Goal: Information Seeking & Learning: Learn about a topic

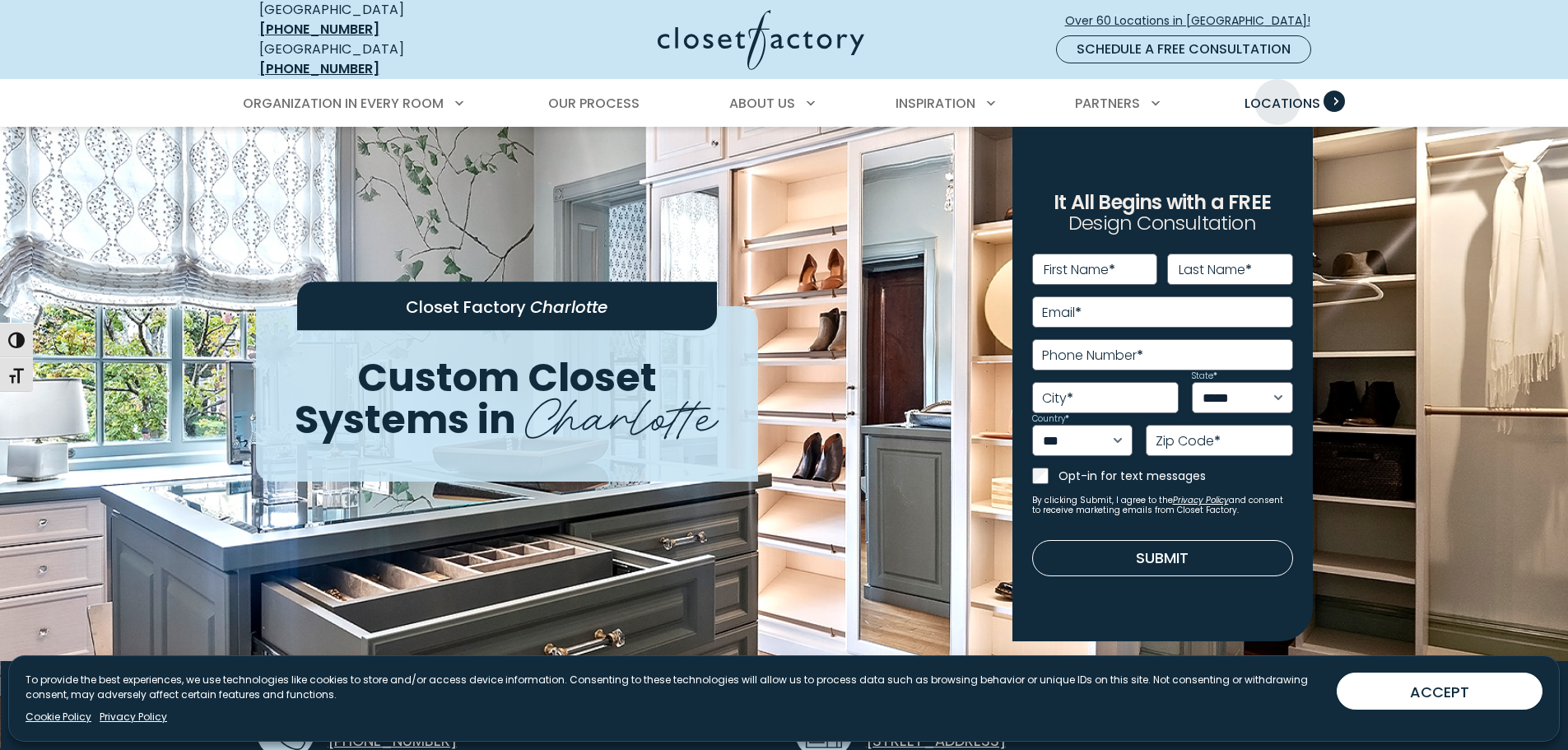
click at [1277, 93] on span "Locations" at bounding box center [1282, 102] width 76 height 19
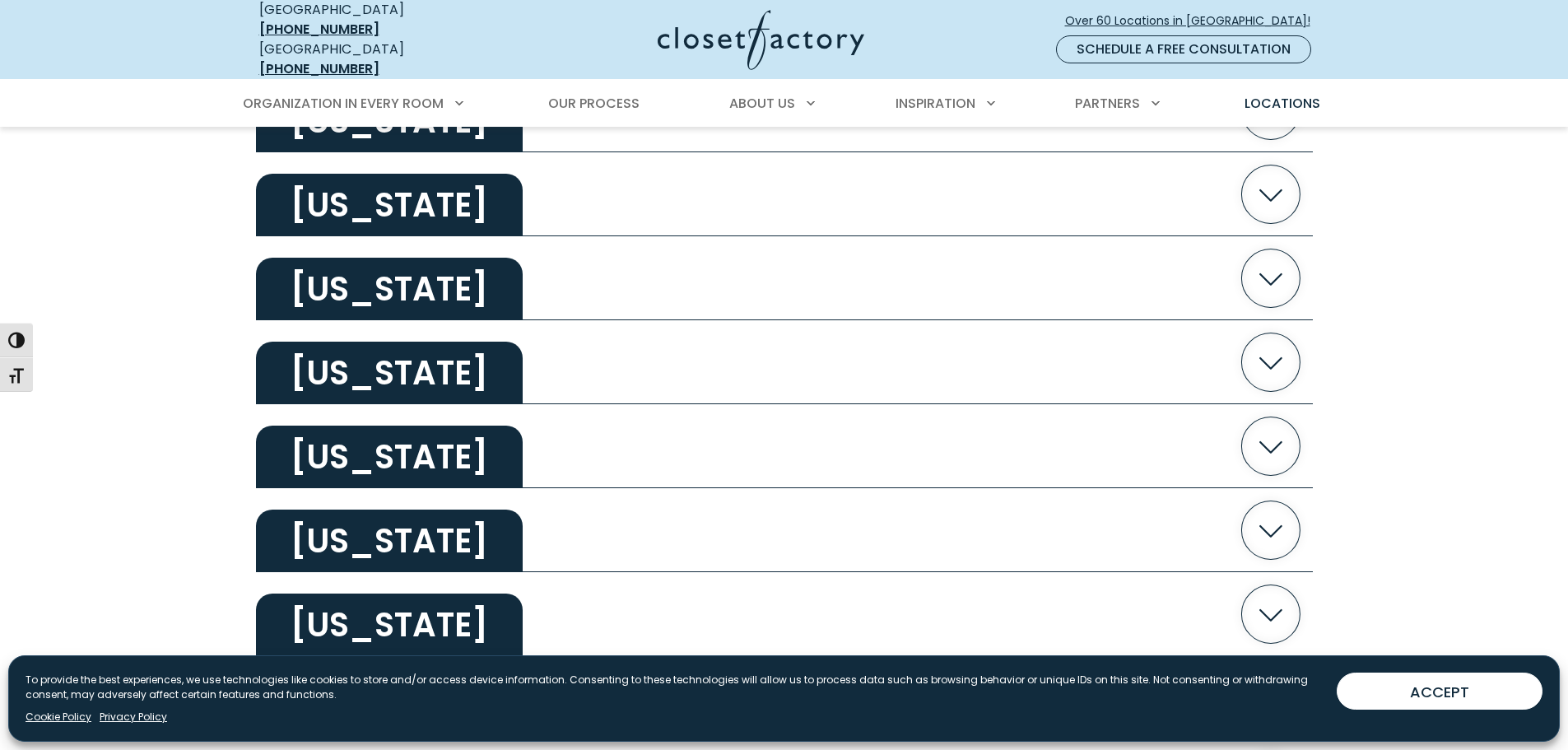
scroll to position [2305, 0]
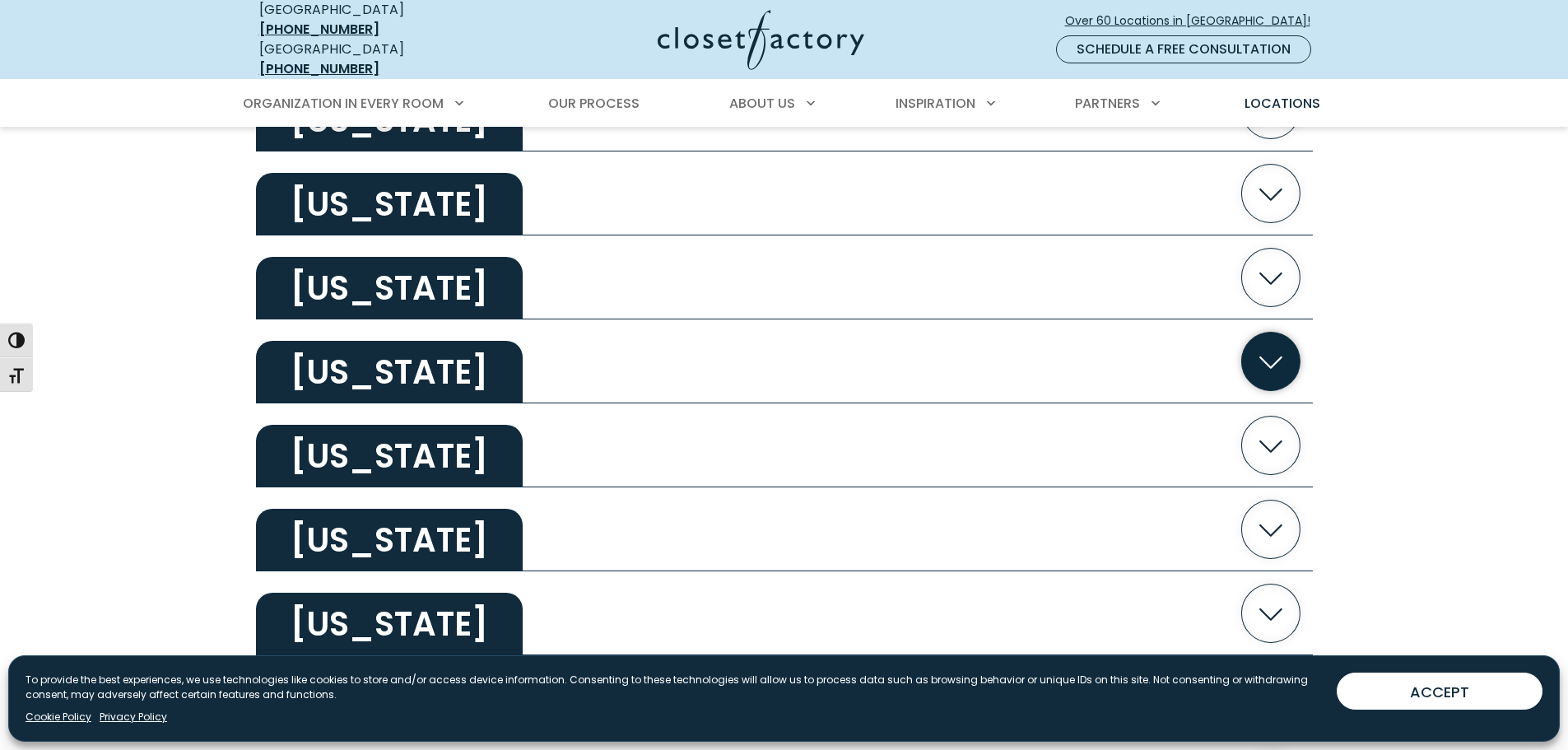
click at [510, 363] on h2 "North Carolina" at bounding box center [389, 372] width 267 height 63
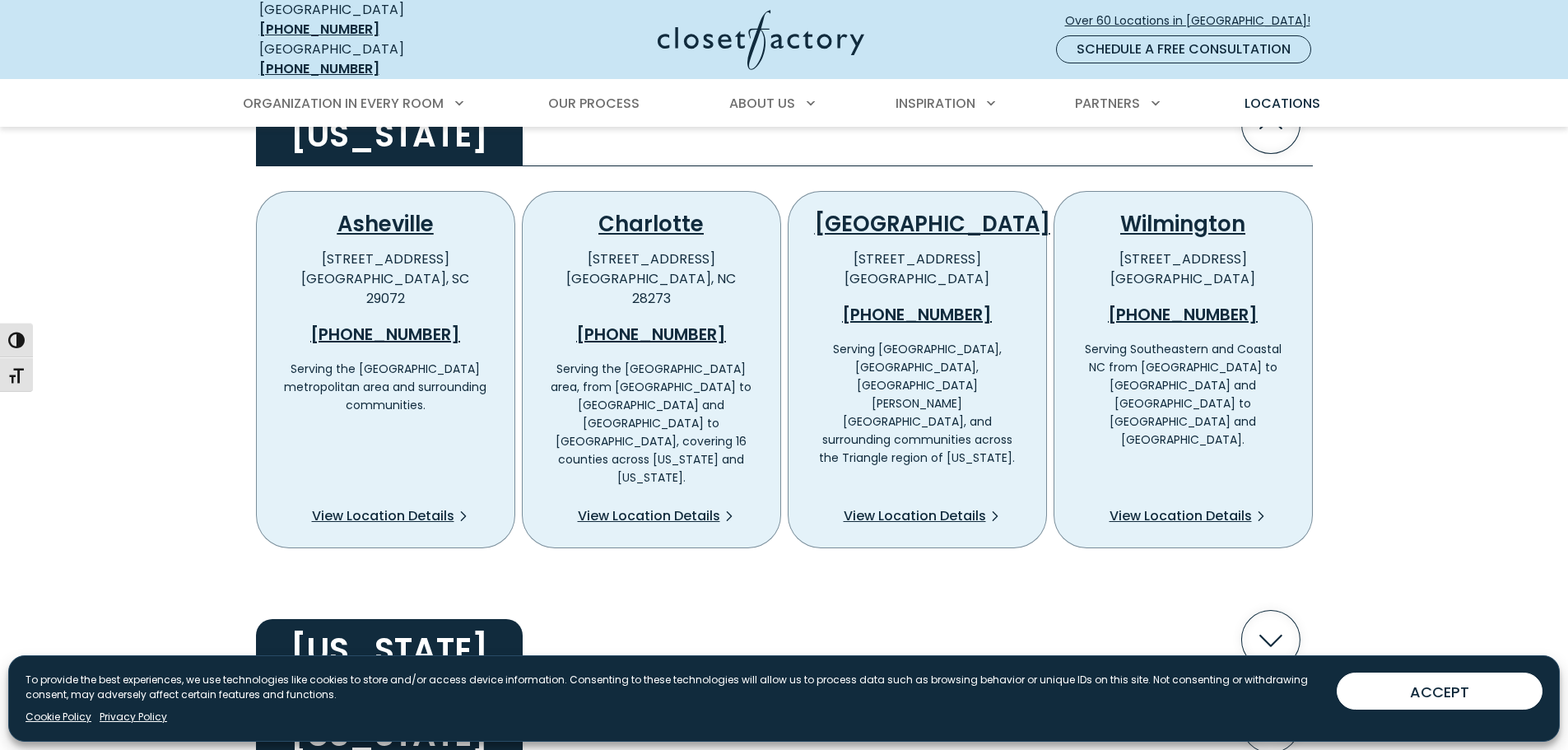
scroll to position [2633, 0]
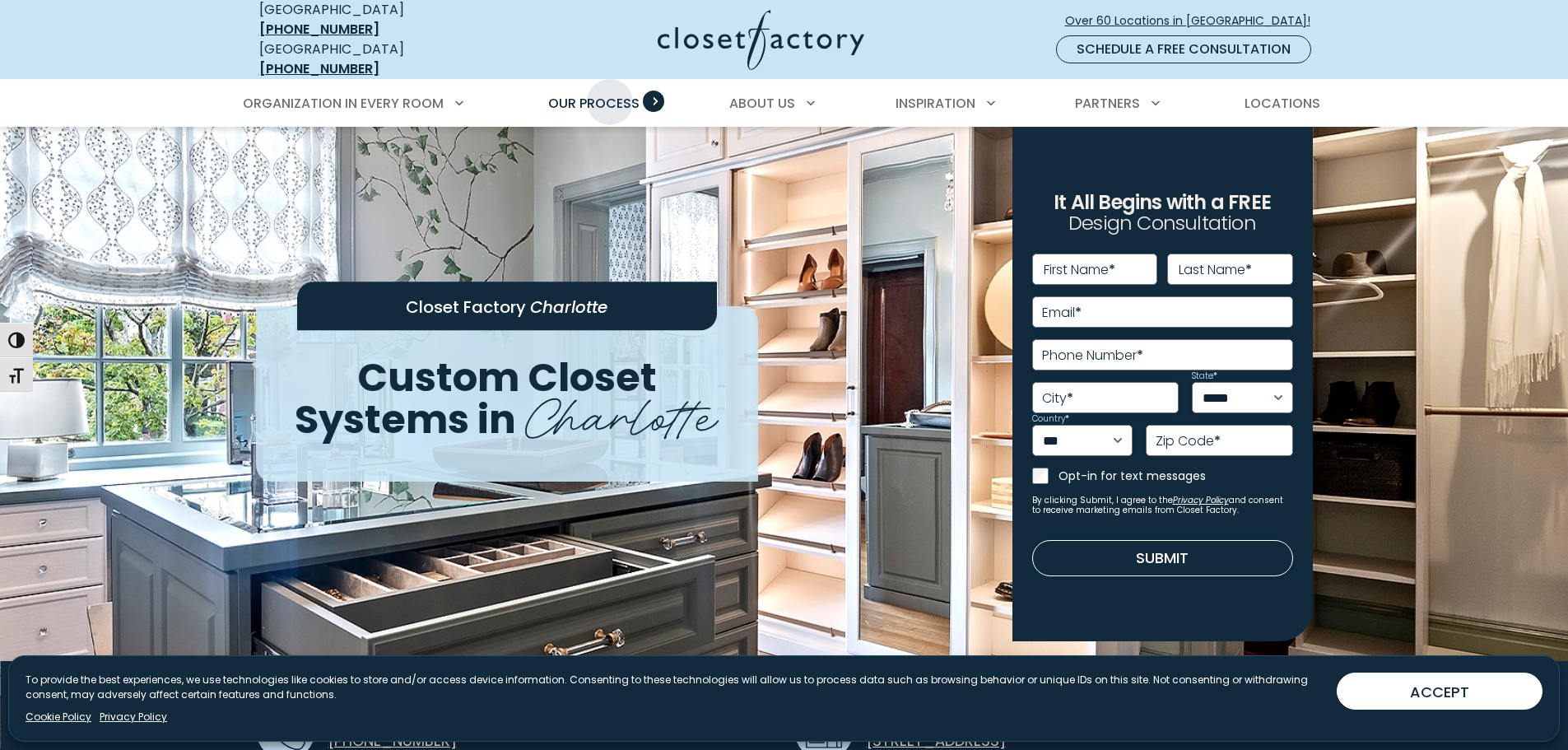
click at [610, 93] on span "Our Process" at bounding box center [594, 102] width 92 height 19
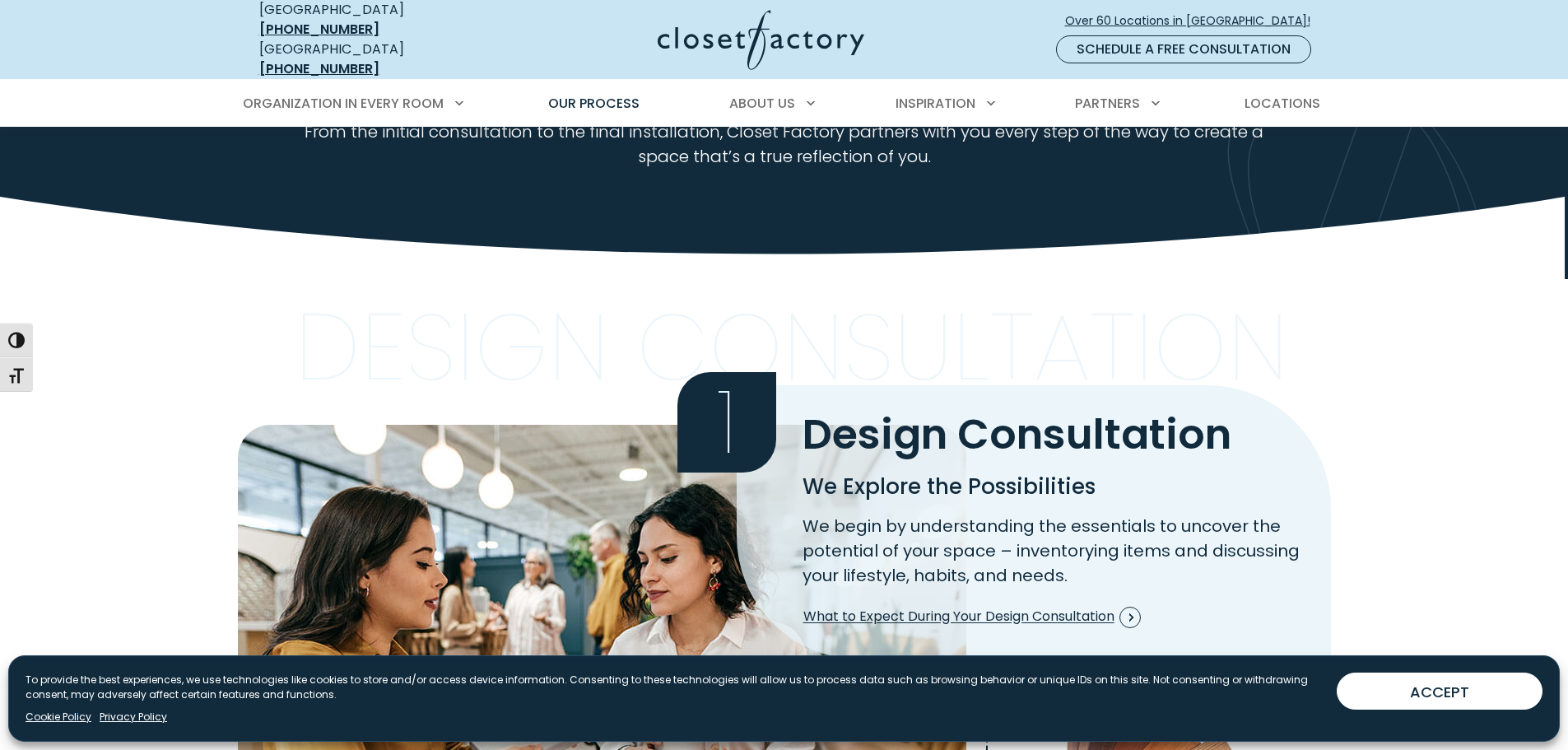
scroll to position [82, 0]
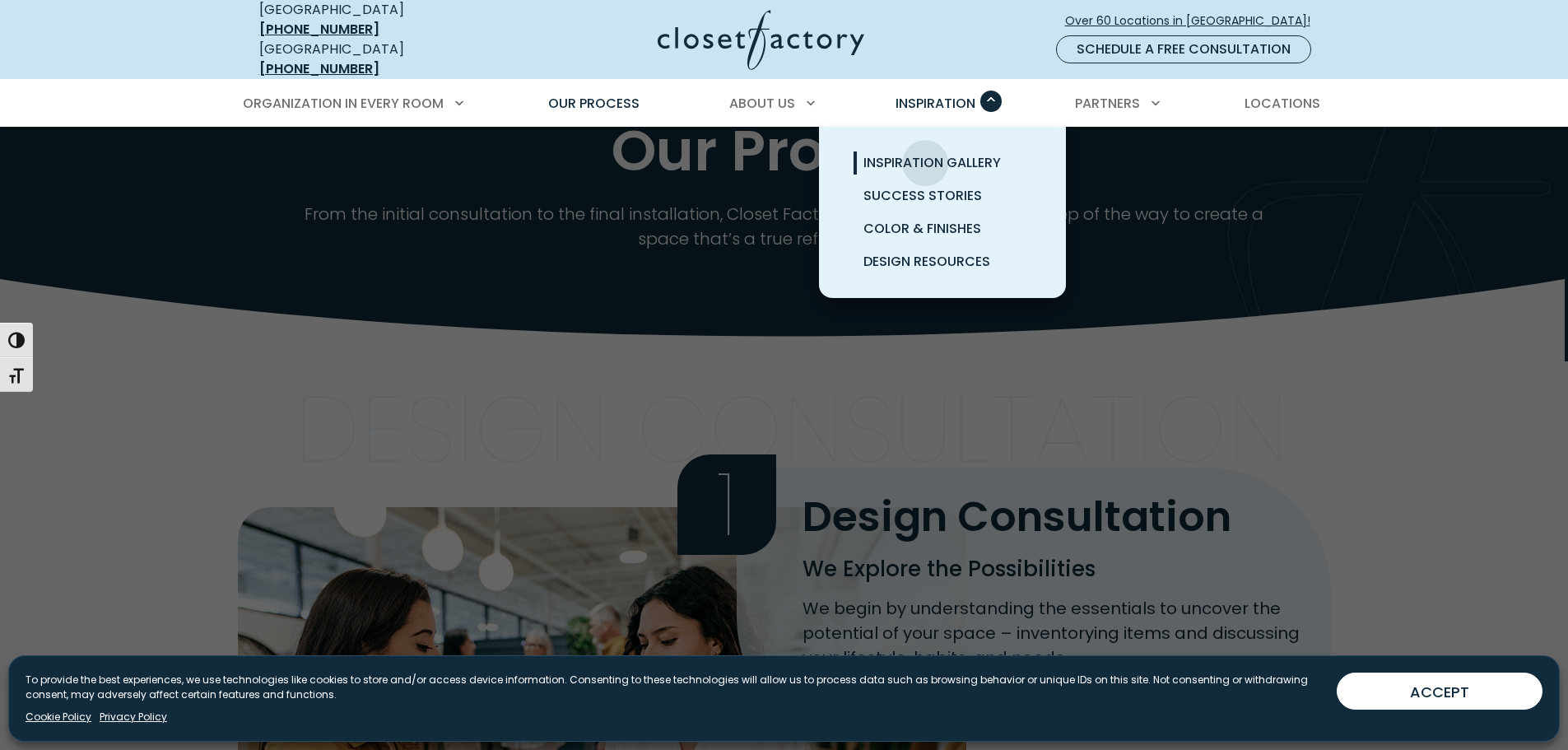
click at [923, 153] on span "Inspiration Gallery" at bounding box center [933, 162] width 137 height 19
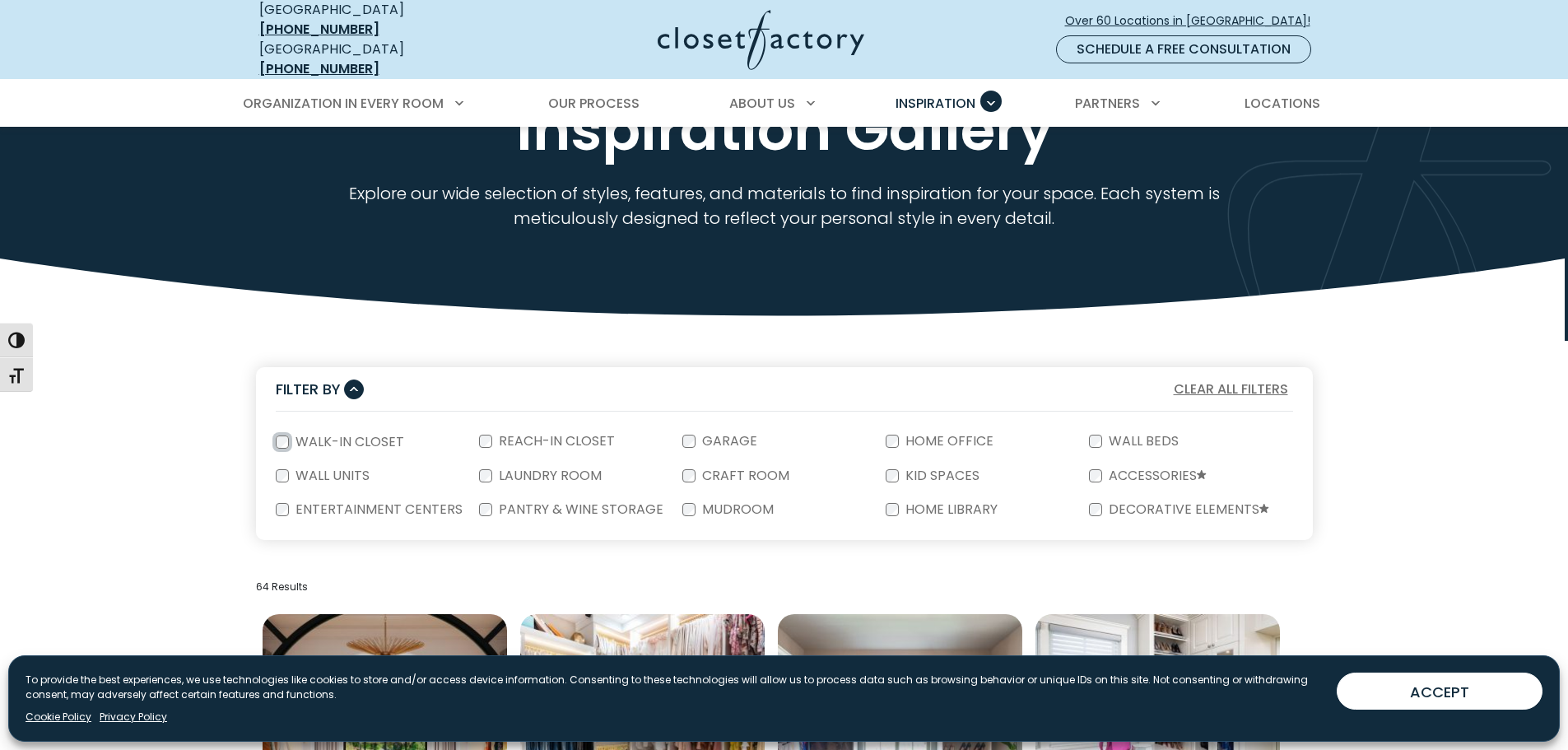
scroll to position [576, 0]
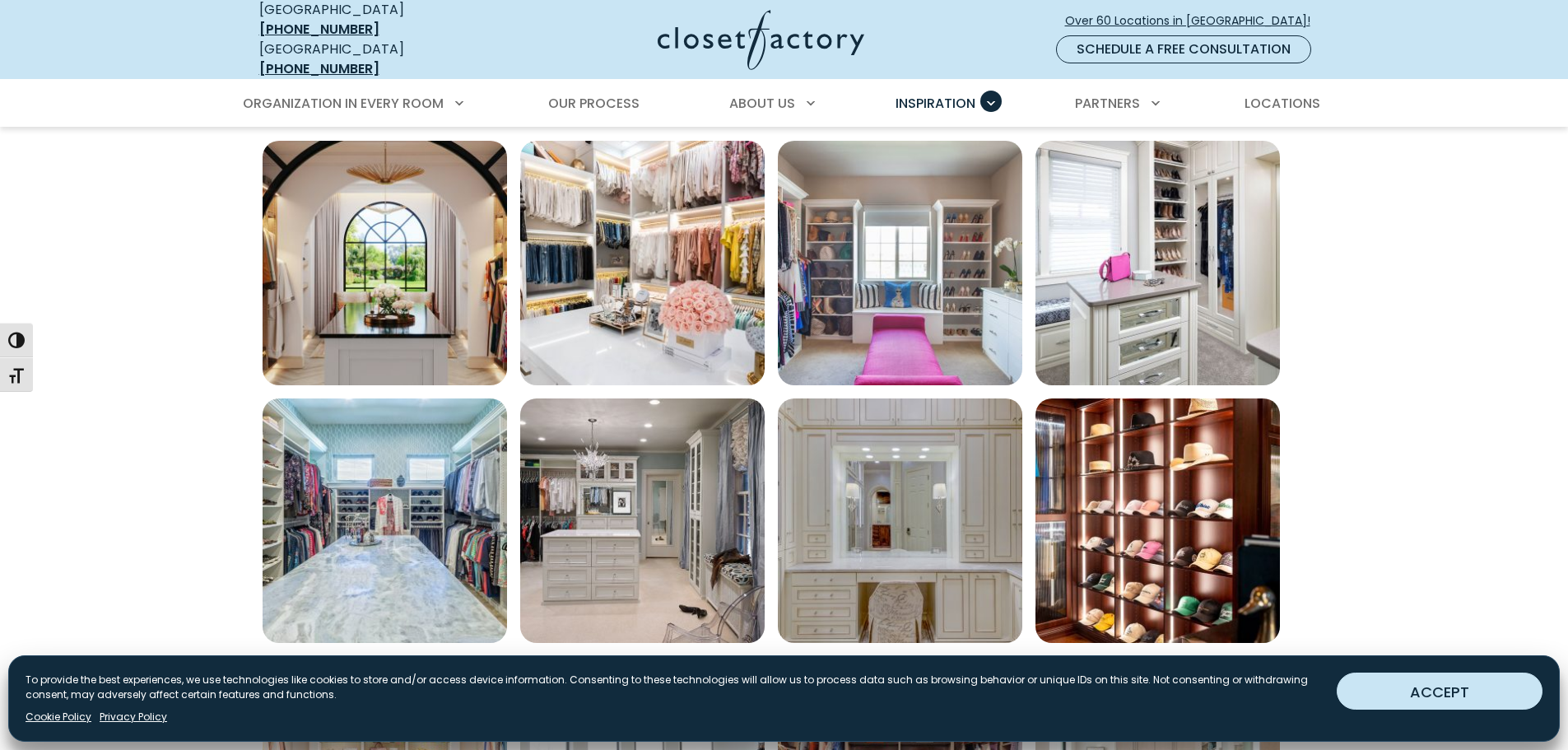
click at [1497, 694] on button "ACCEPT" at bounding box center [1439, 691] width 205 height 37
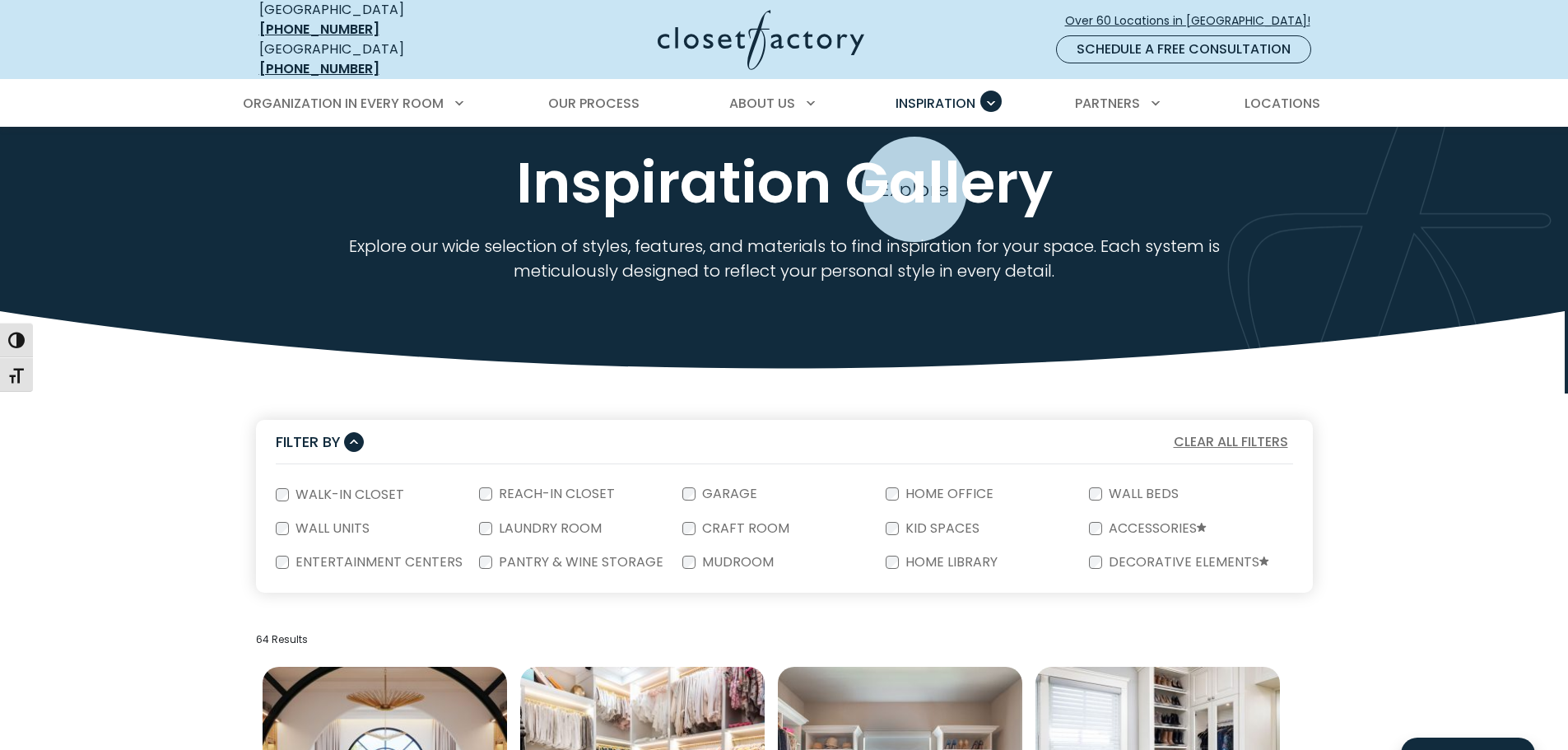
scroll to position [0, 0]
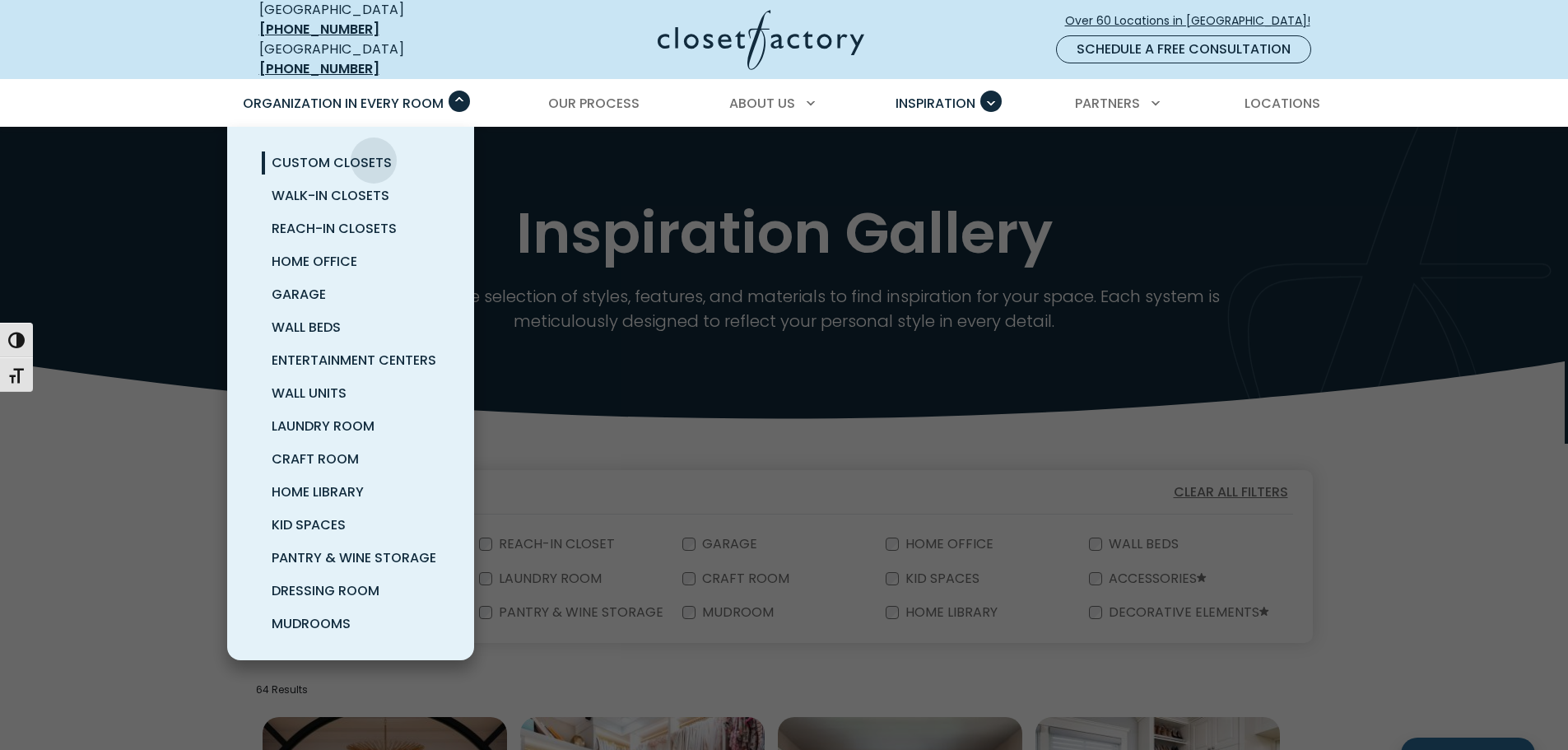
click at [374, 153] on span "Custom Closets" at bounding box center [331, 162] width 120 height 19
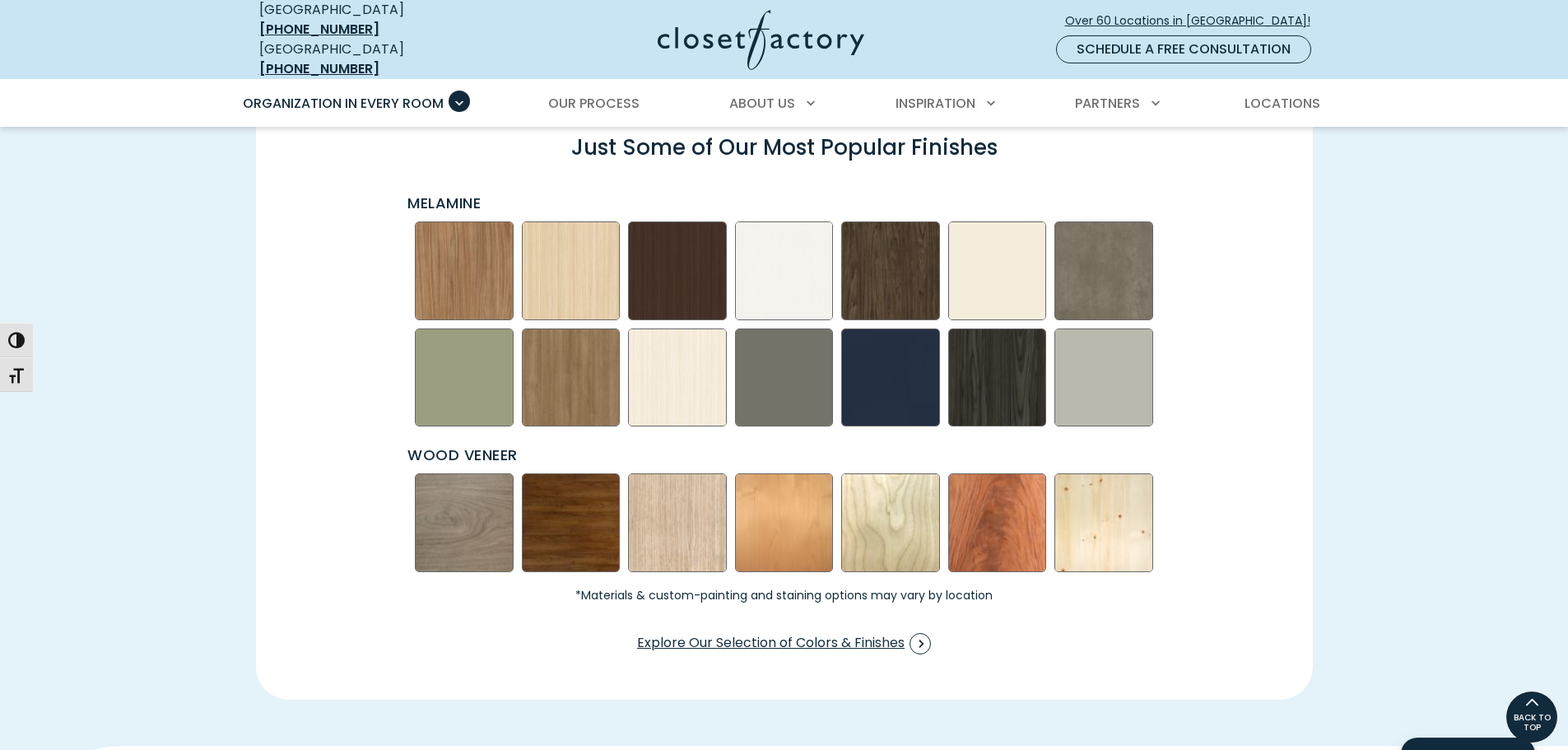
scroll to position [2221, 0]
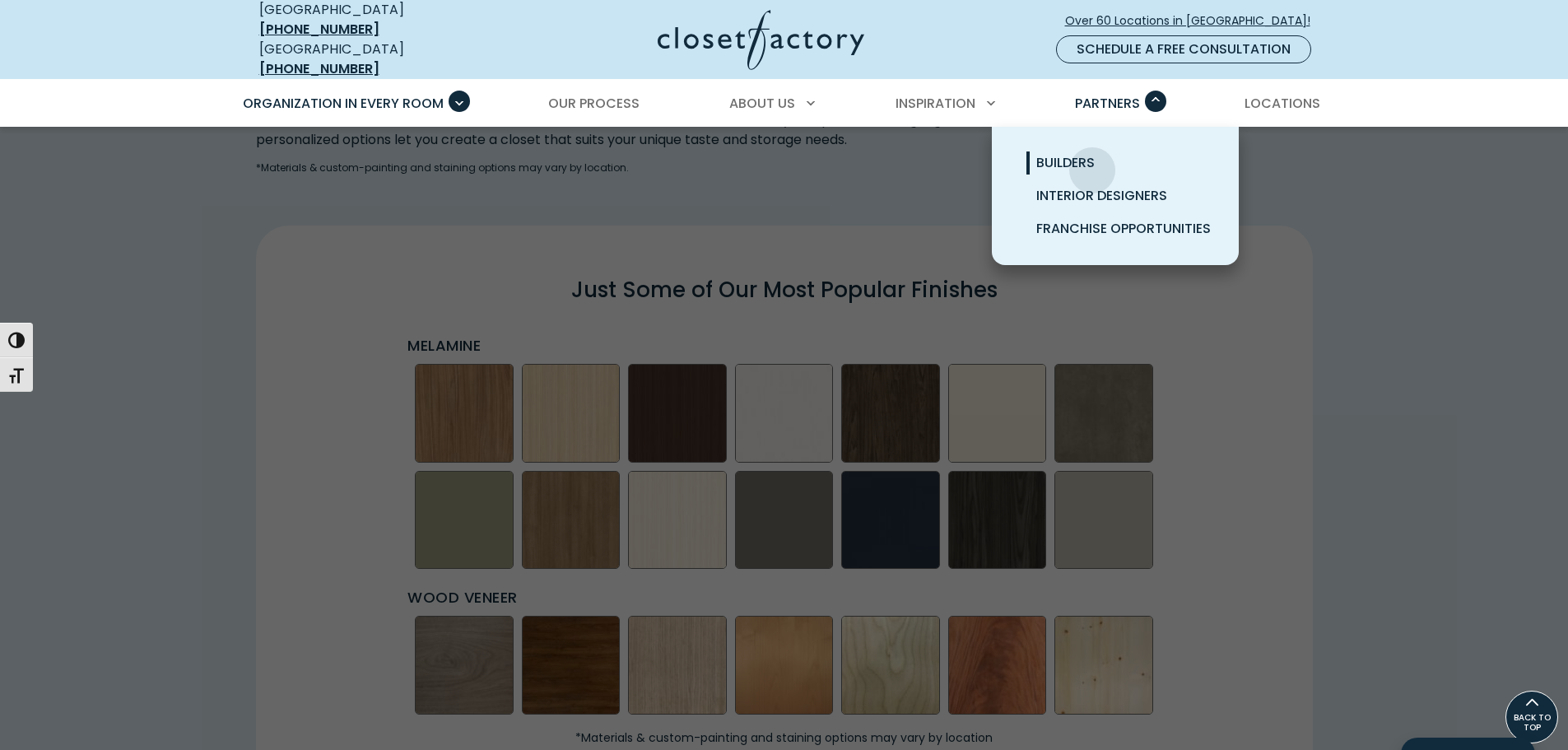
click at [1092, 158] on span "Builders" at bounding box center [1066, 162] width 58 height 19
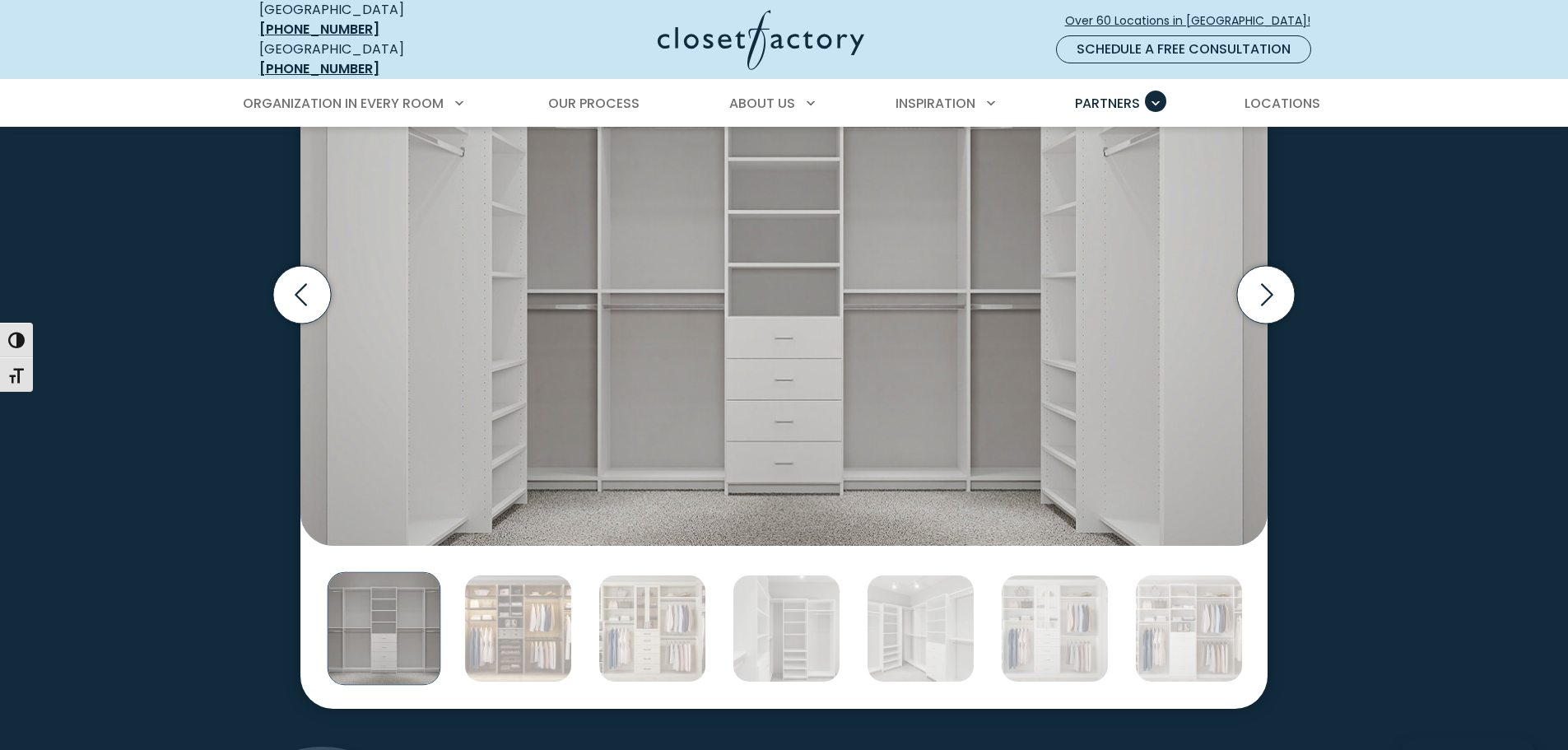
scroll to position [2879, 0]
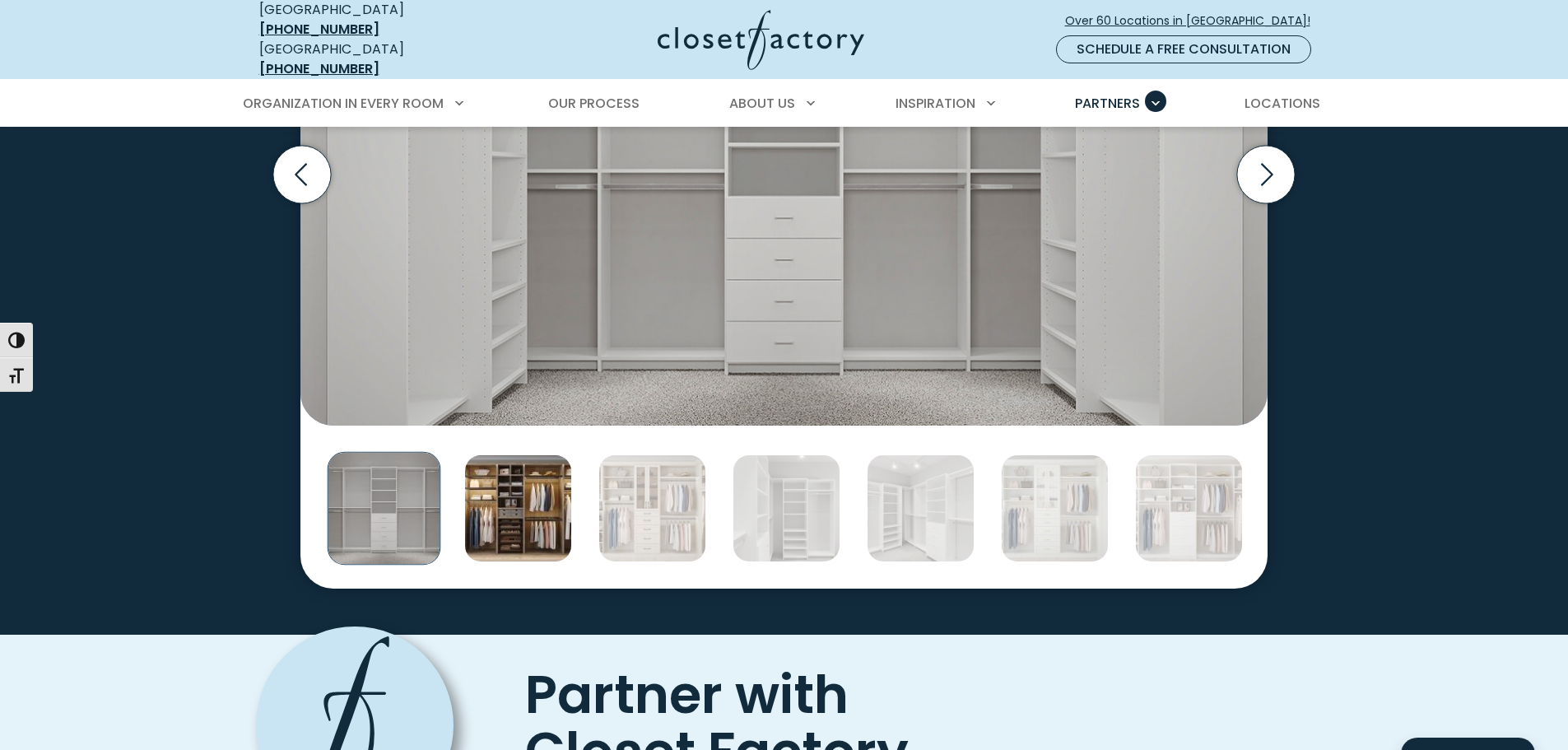
click at [529, 516] on img "Thumbnail Gallery" at bounding box center [518, 508] width 108 height 108
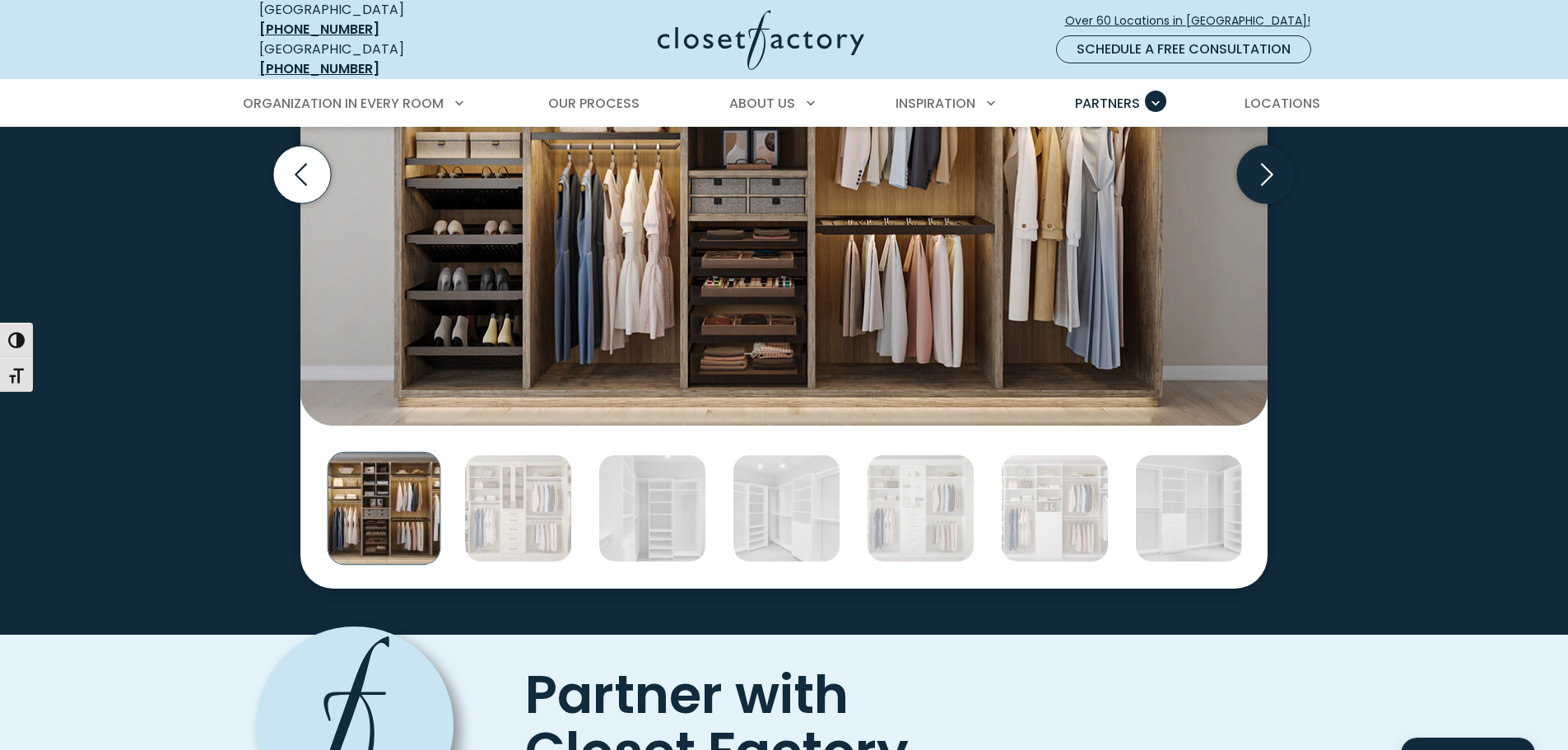
click at [1270, 176] on icon "Next slide" at bounding box center [1266, 174] width 57 height 57
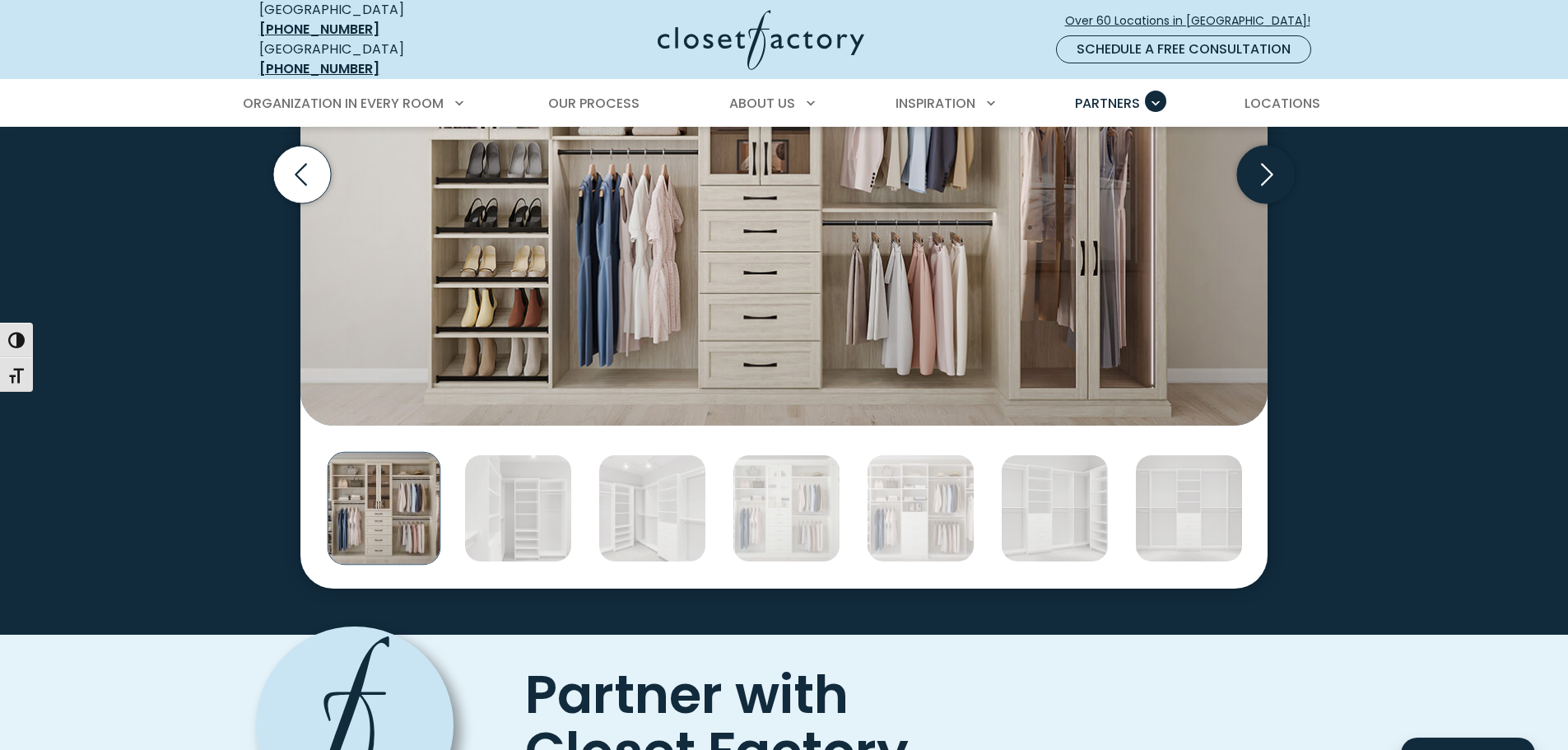
click at [1269, 175] on icon "Next slide" at bounding box center [1266, 174] width 57 height 57
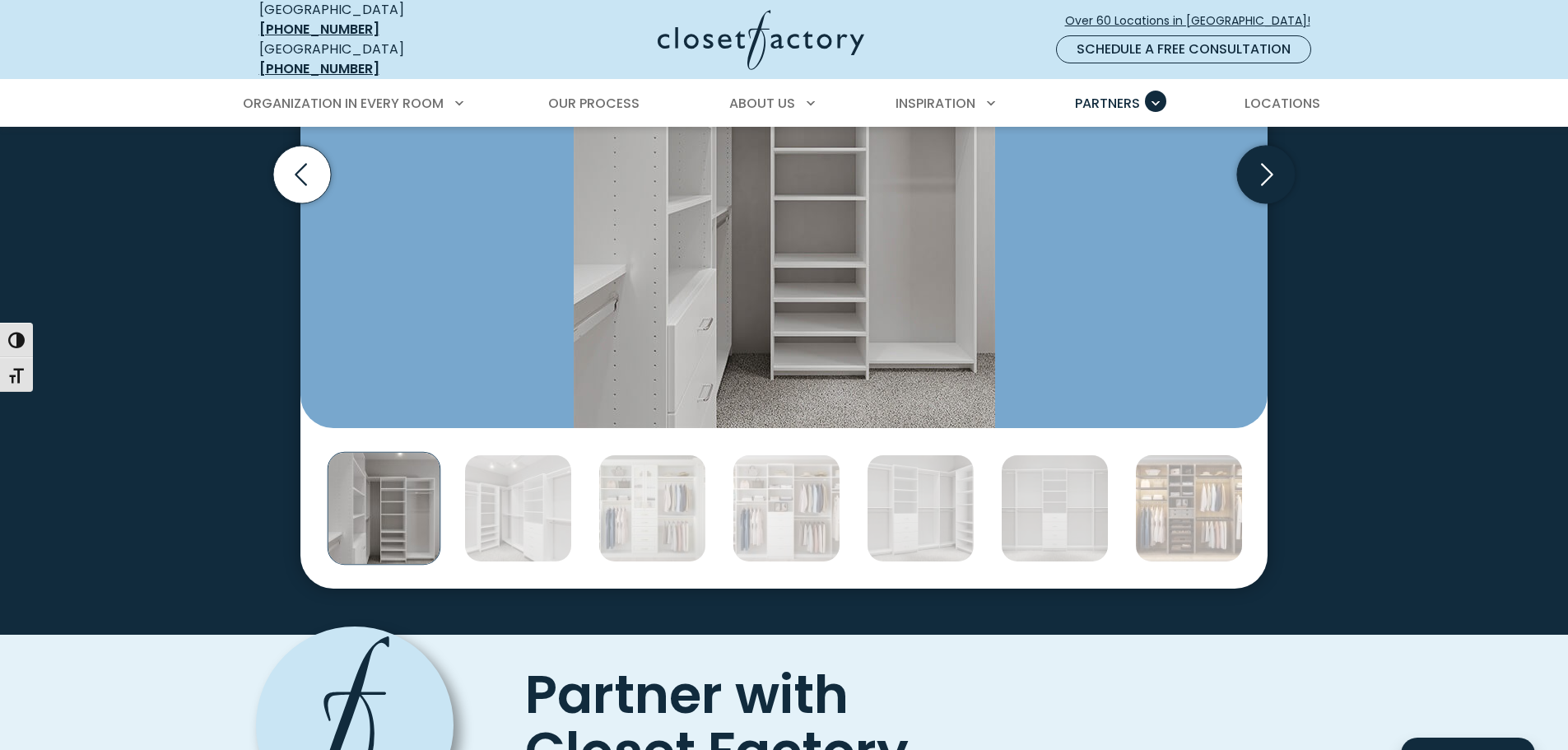
click at [1269, 175] on icon "Next slide" at bounding box center [1266, 174] width 57 height 57
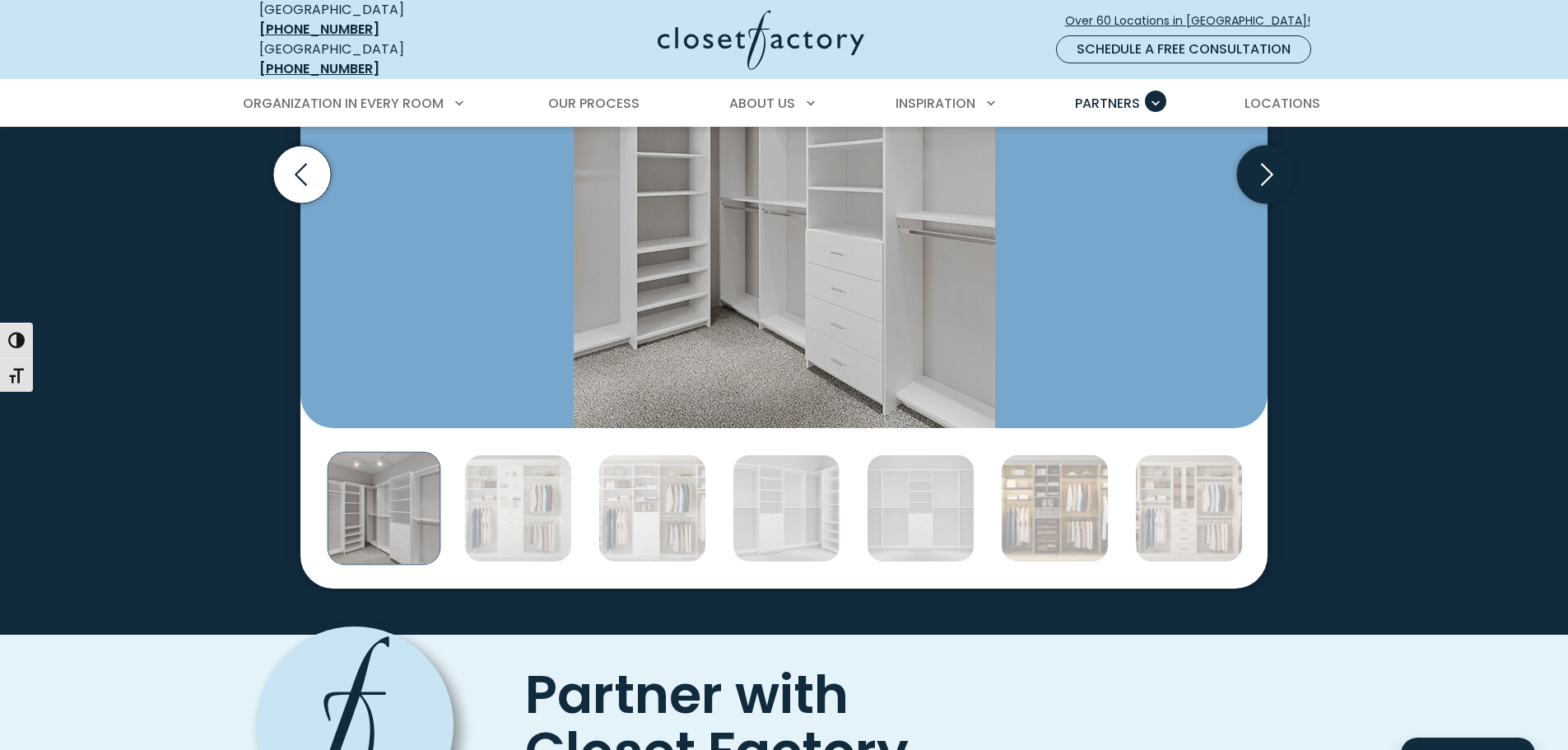
click at [1269, 175] on icon "Next slide" at bounding box center [1266, 174] width 57 height 57
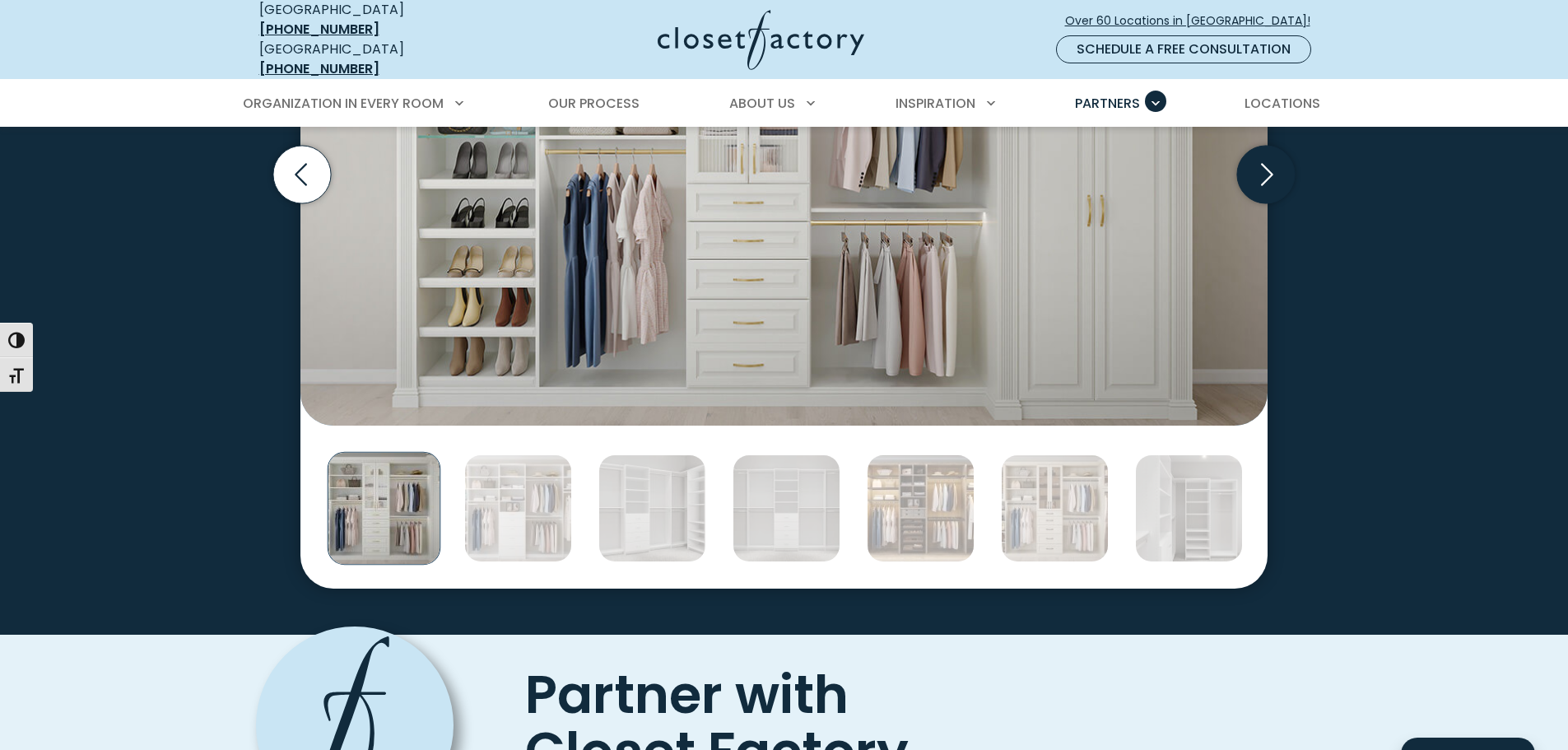
click at [1269, 175] on icon "Next slide" at bounding box center [1266, 174] width 57 height 57
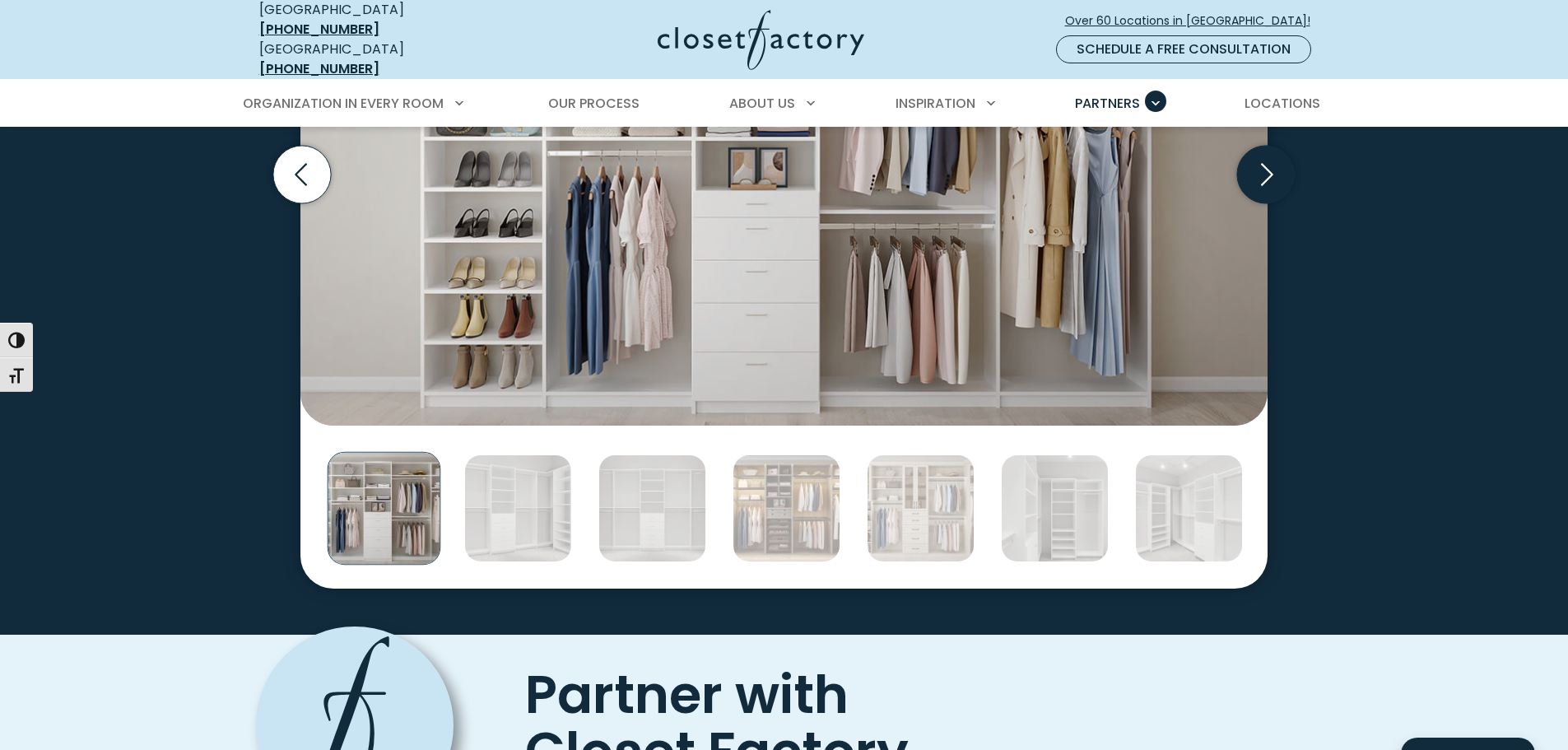
click at [1269, 175] on icon "Next slide" at bounding box center [1266, 174] width 57 height 57
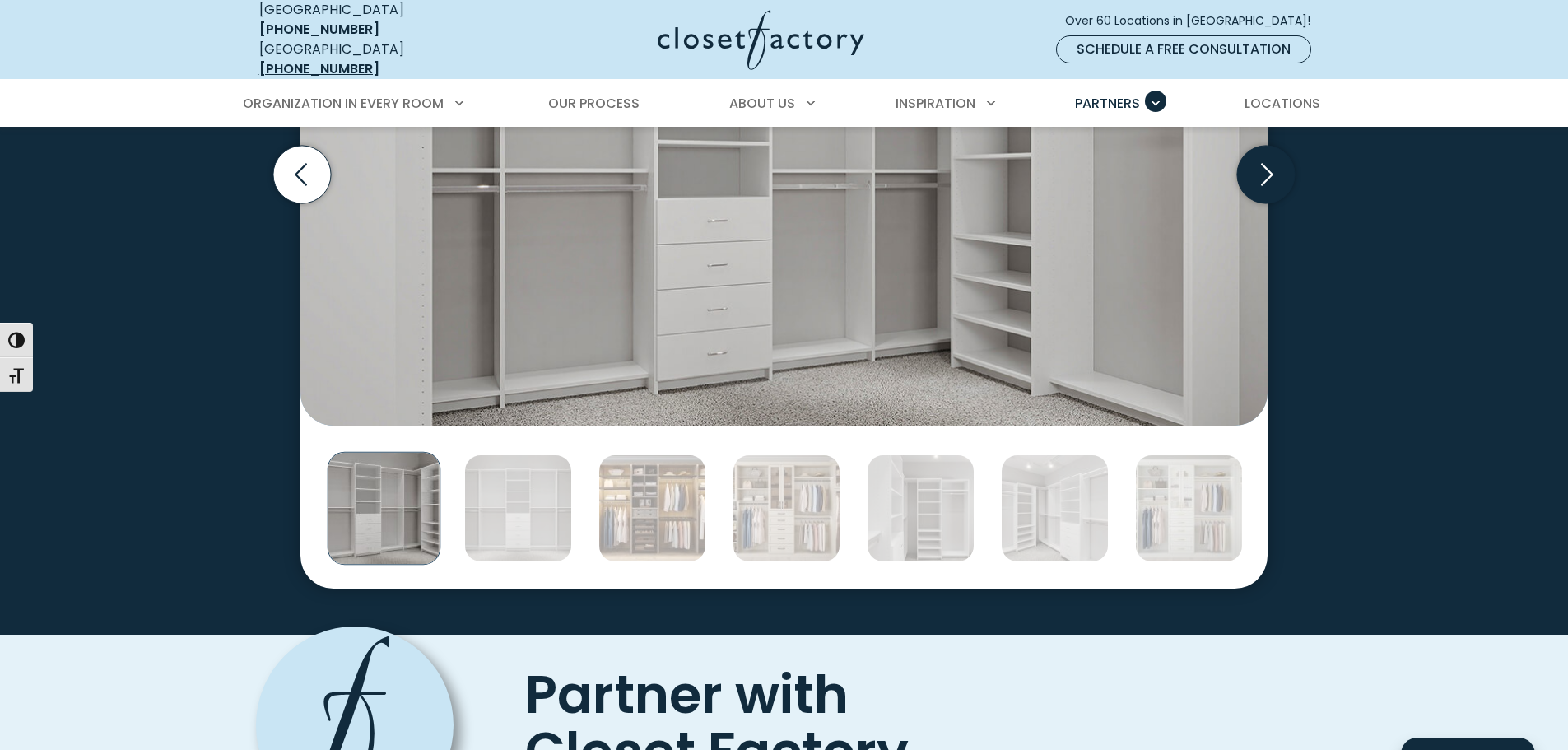
click at [1269, 175] on icon "Next slide" at bounding box center [1266, 174] width 57 height 57
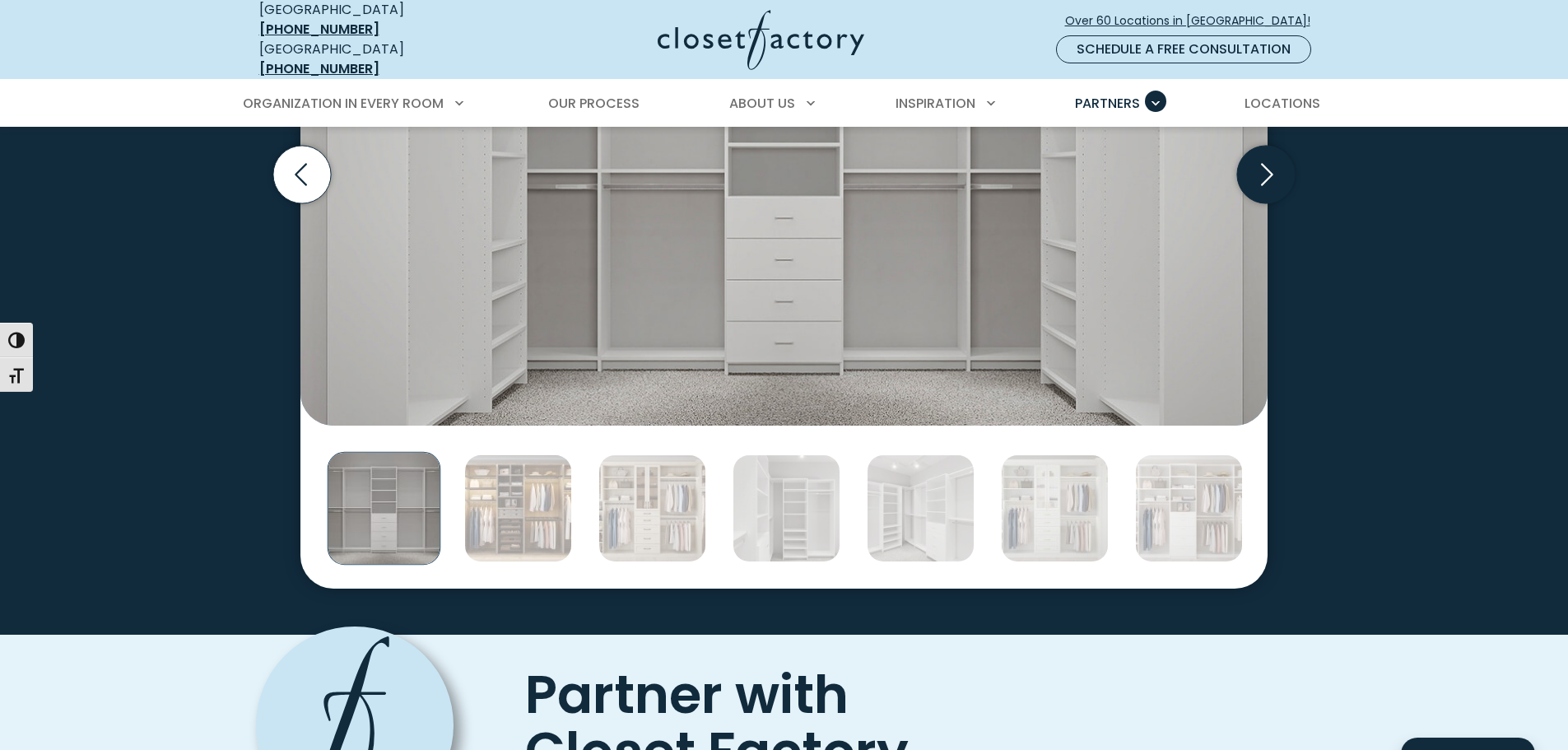
click at [1269, 175] on icon "Next slide" at bounding box center [1266, 174] width 57 height 57
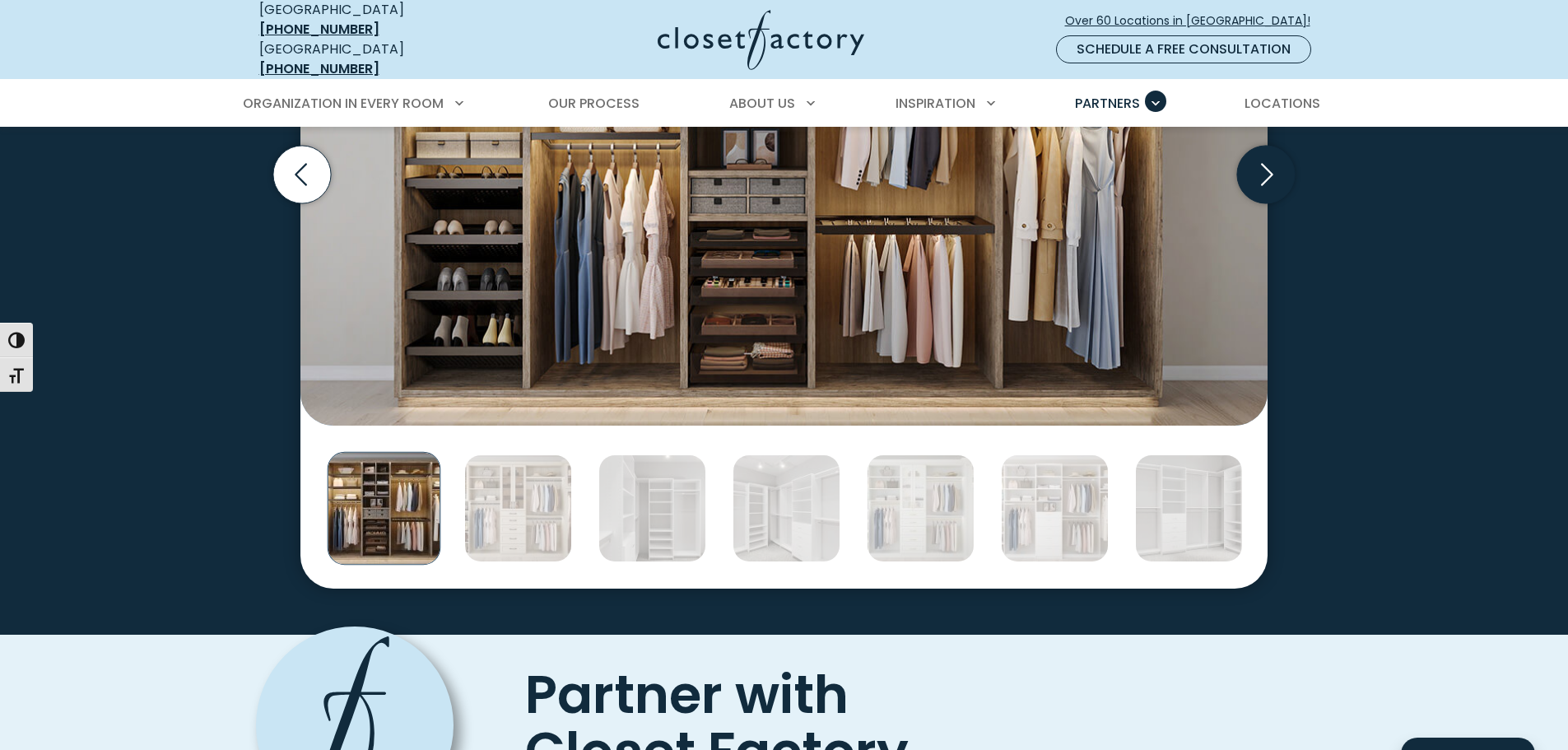
click at [1269, 175] on icon "Next slide" at bounding box center [1266, 174] width 57 height 57
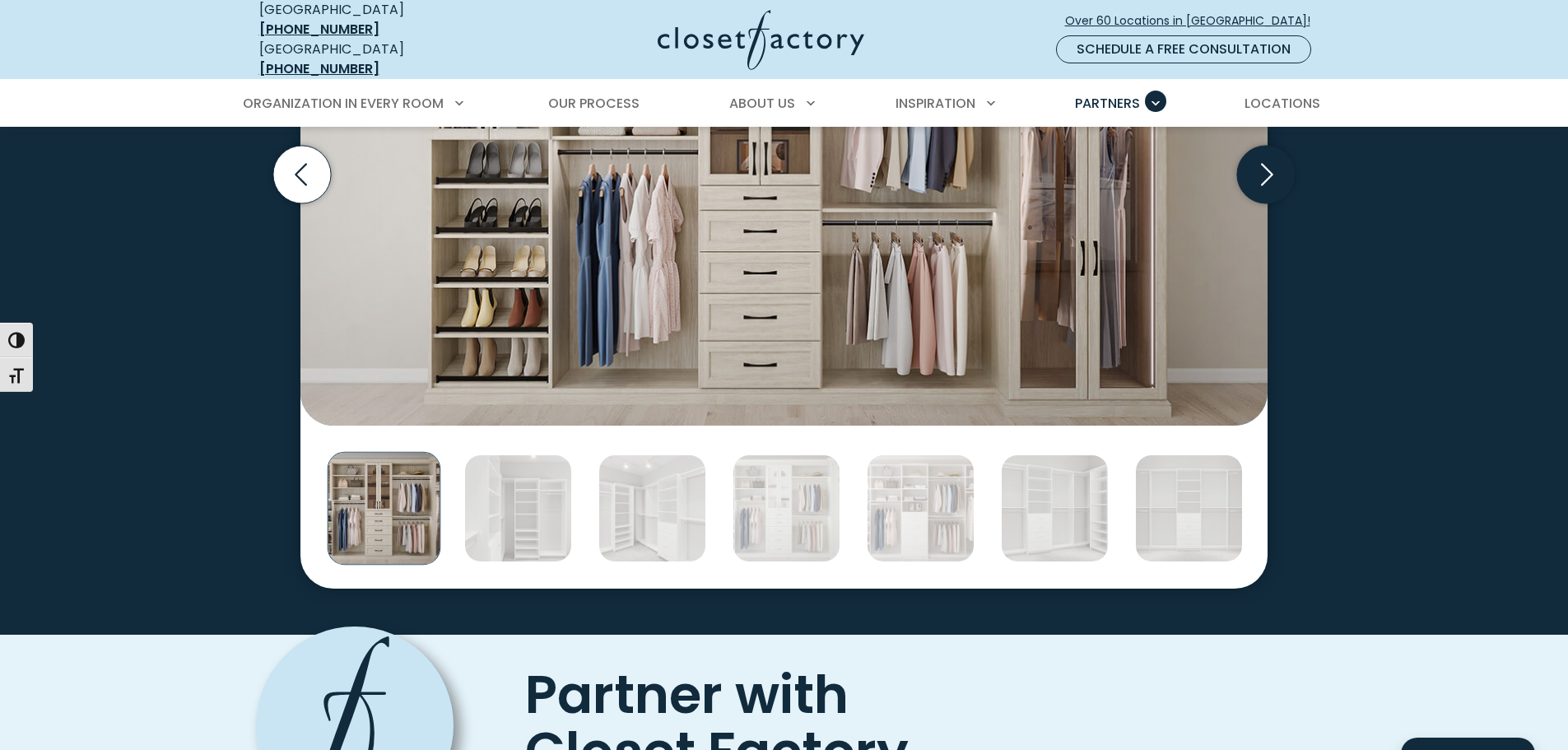
click at [1269, 175] on icon "Next slide" at bounding box center [1266, 174] width 57 height 57
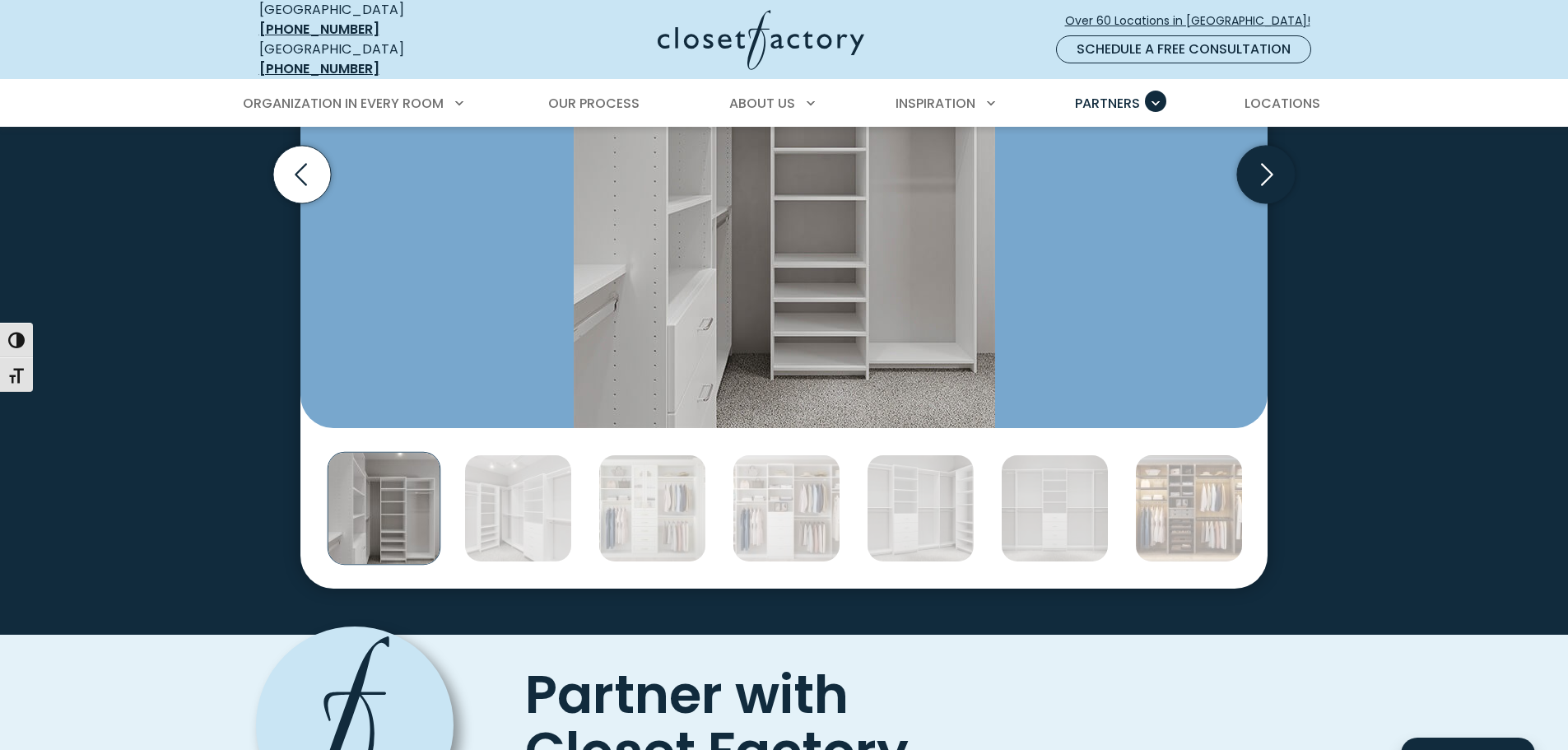
click at [1269, 175] on icon "Next slide" at bounding box center [1266, 174] width 57 height 57
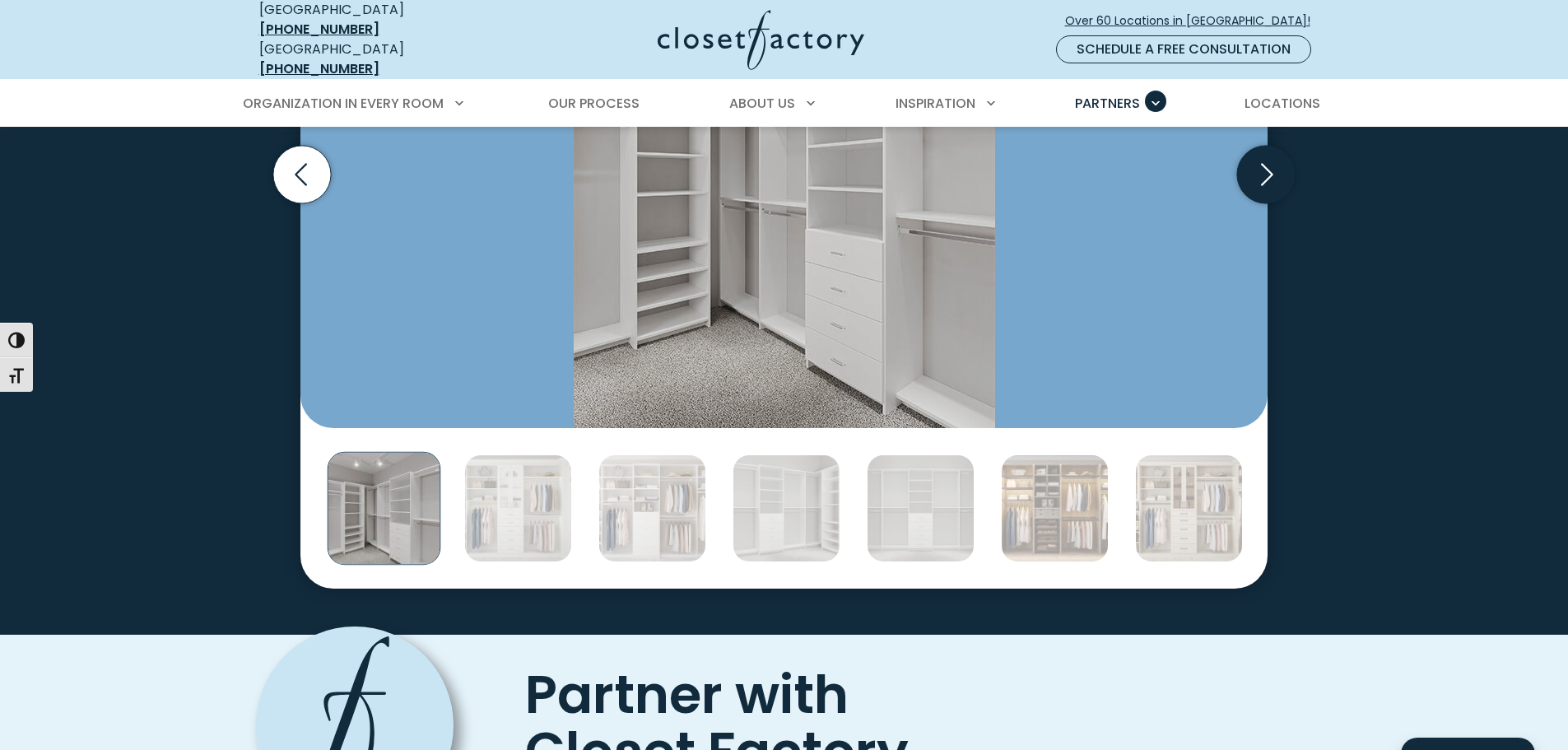
click at [1269, 175] on icon "Next slide" at bounding box center [1266, 174] width 57 height 57
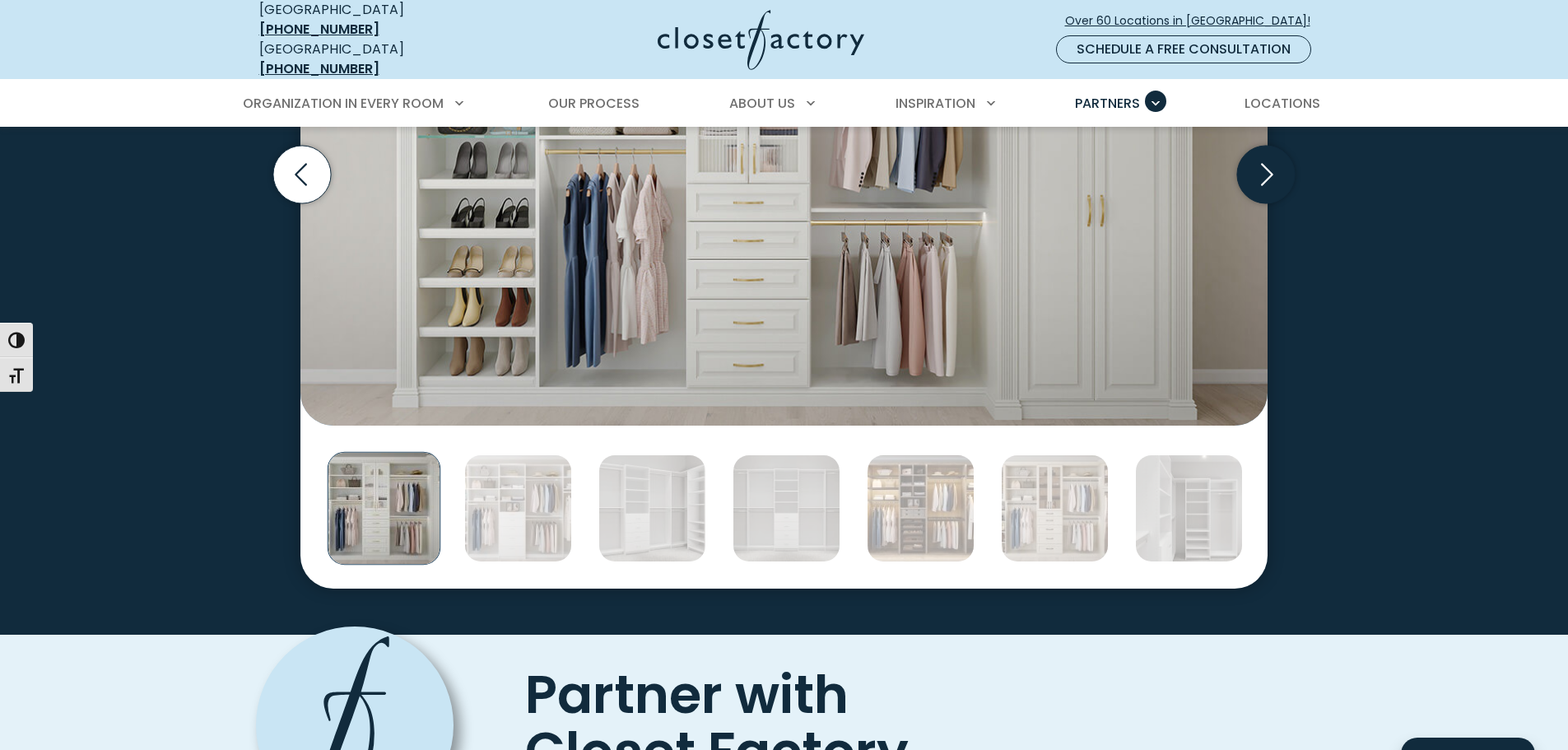
click at [1269, 175] on icon "Next slide" at bounding box center [1266, 174] width 57 height 57
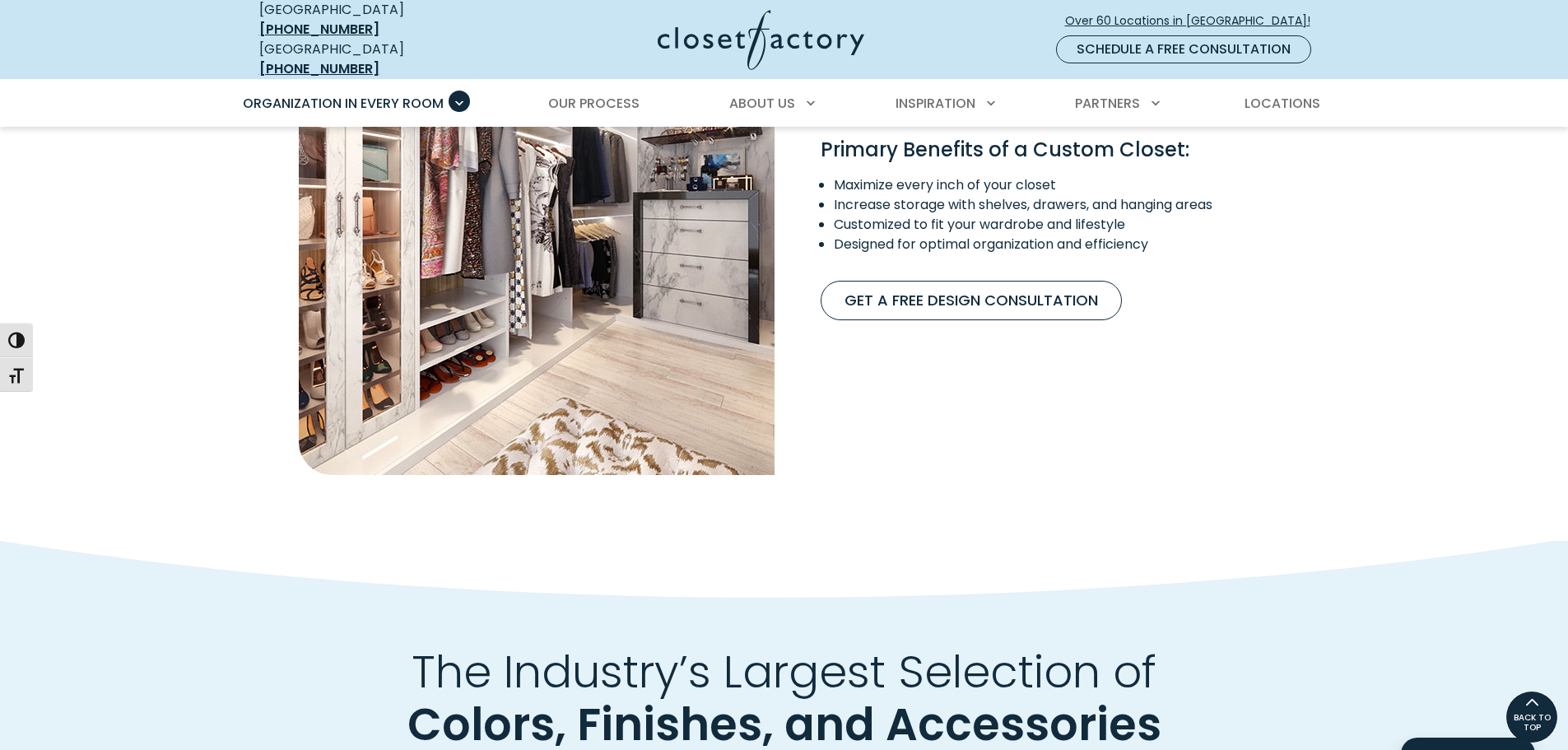
click at [31, 116] on div "Maximize Space, Elevate Luxury Everything in your closet is a reflection of you…" at bounding box center [784, 186] width 1568 height 708
